Goal: Task Accomplishment & Management: Use online tool/utility

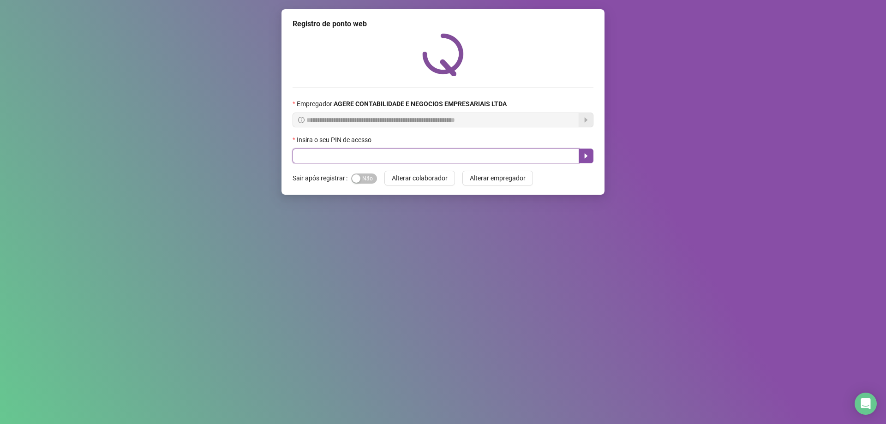
click at [526, 156] on input "text" at bounding box center [436, 156] width 287 height 15
type input "*****"
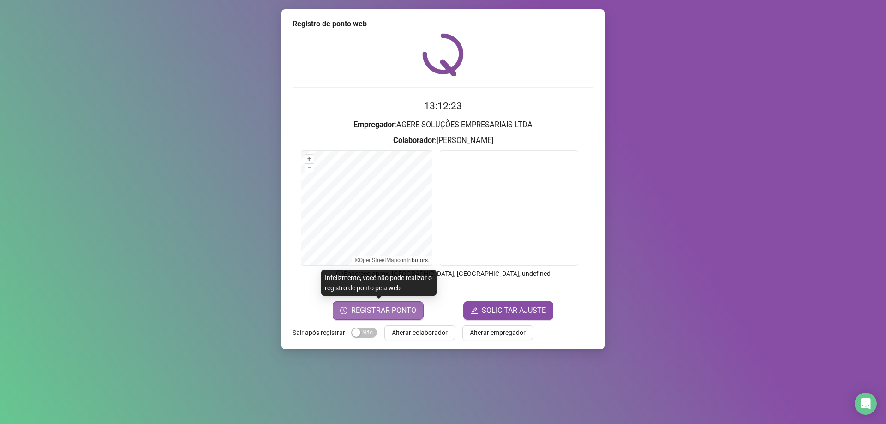
click at [394, 313] on span "REGISTRAR PONTO" at bounding box center [383, 310] width 65 height 11
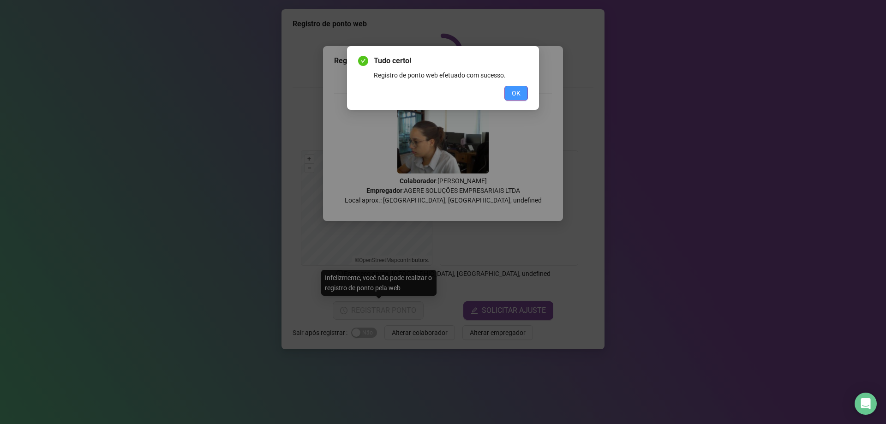
click at [507, 96] on button "OK" at bounding box center [517, 93] width 24 height 15
